Goal: Check status

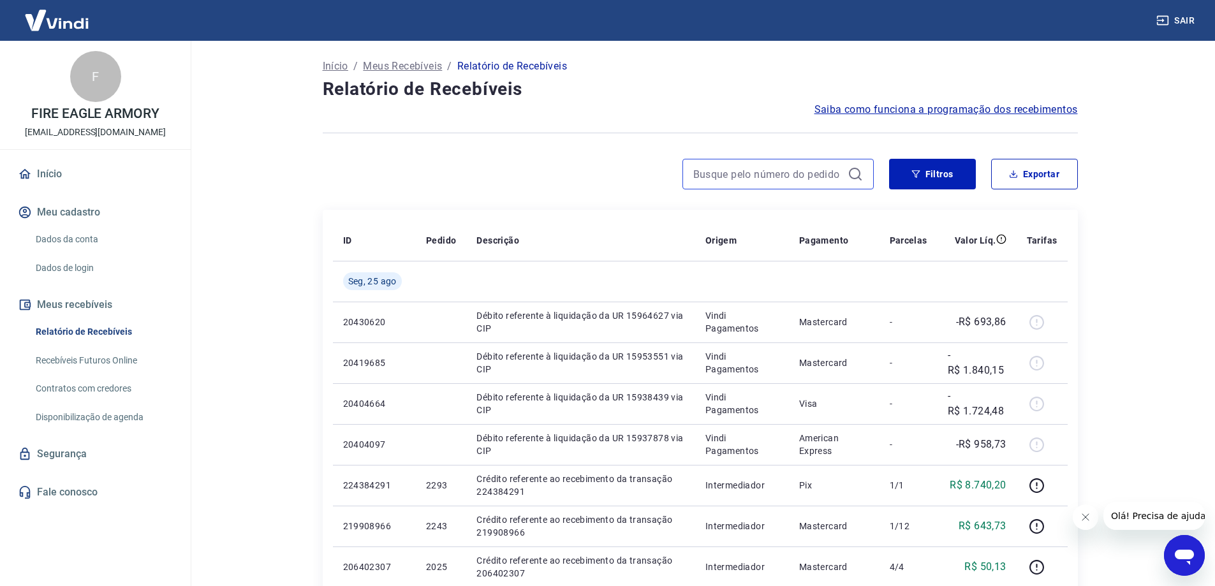
click at [726, 174] on input at bounding box center [767, 174] width 149 height 19
